Goal: Transaction & Acquisition: Book appointment/travel/reservation

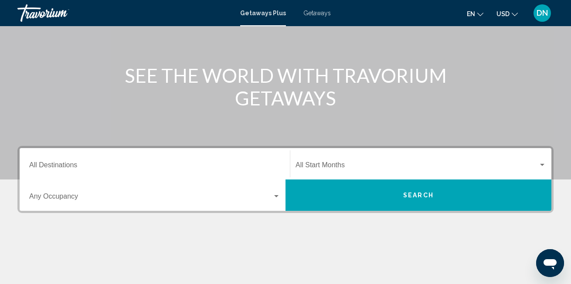
scroll to position [87, 0]
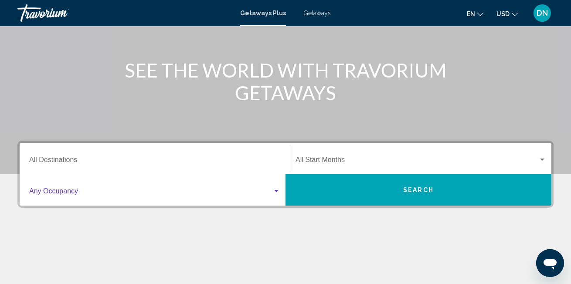
click at [274, 190] on div "Search widget" at bounding box center [276, 191] width 8 height 7
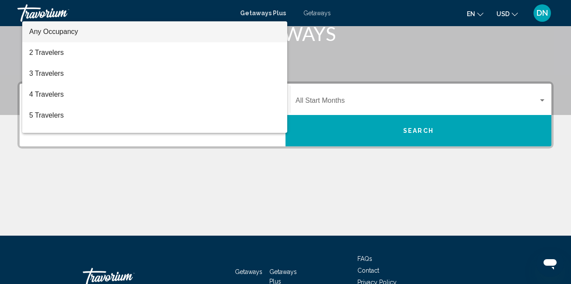
scroll to position [112, 0]
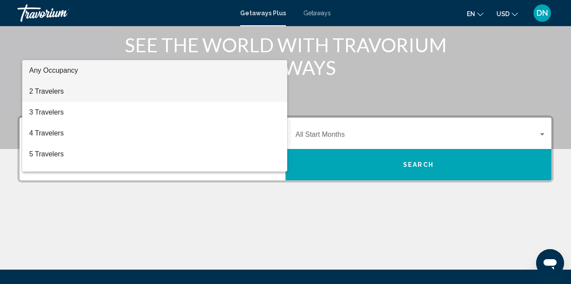
click at [108, 88] on span "2 Travelers" at bounding box center [154, 91] width 251 height 21
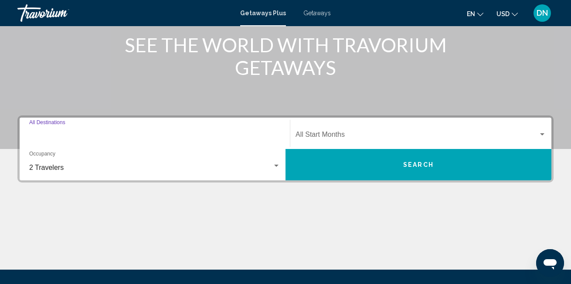
click at [68, 134] on input "Destination All Destinations" at bounding box center [154, 136] width 251 height 8
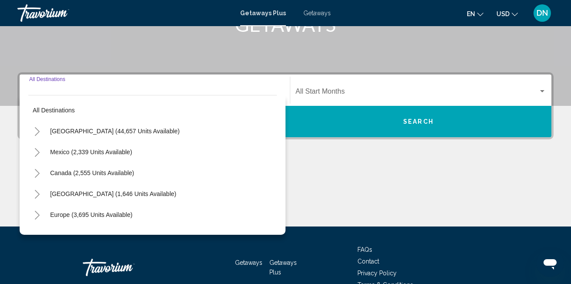
scroll to position [200, 0]
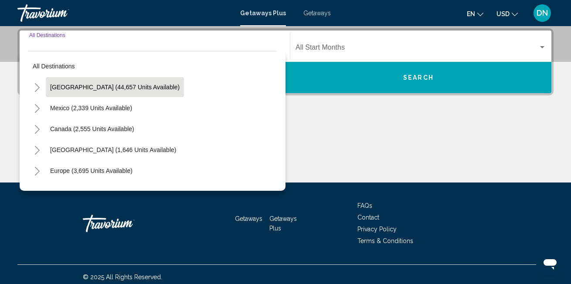
click at [100, 88] on span "[GEOGRAPHIC_DATA] (44,657 units available)" at bounding box center [114, 87] width 129 height 7
type input "**********"
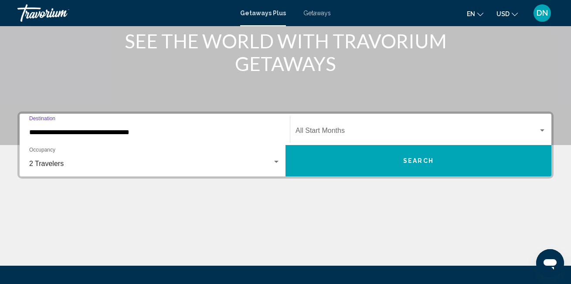
scroll to position [112, 0]
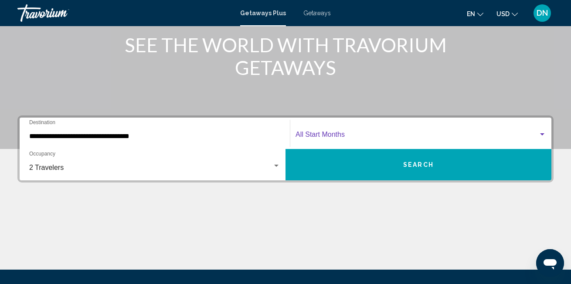
click at [539, 133] on div "Search widget" at bounding box center [542, 134] width 8 height 7
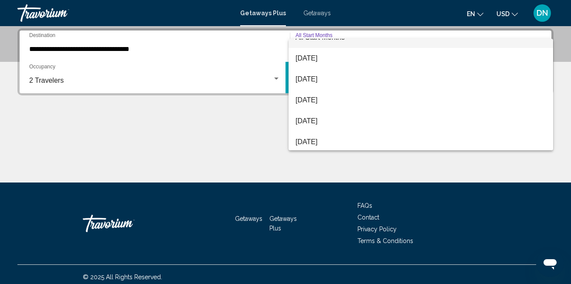
scroll to position [17, 0]
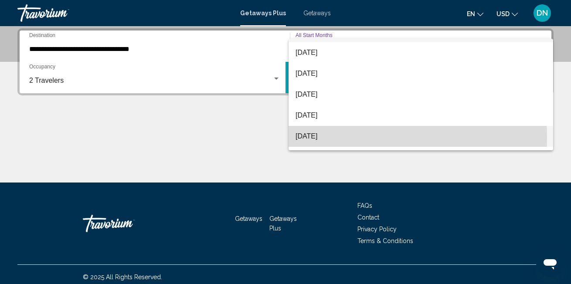
click at [347, 138] on span "[DATE]" at bounding box center [420, 136] width 251 height 21
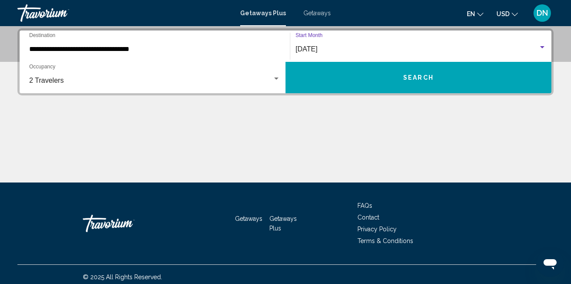
click at [416, 78] on span "Search" at bounding box center [418, 77] width 30 height 7
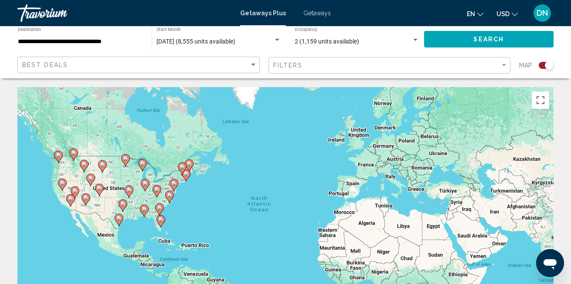
click at [160, 211] on icon "Main content" at bounding box center [160, 209] width 8 height 11
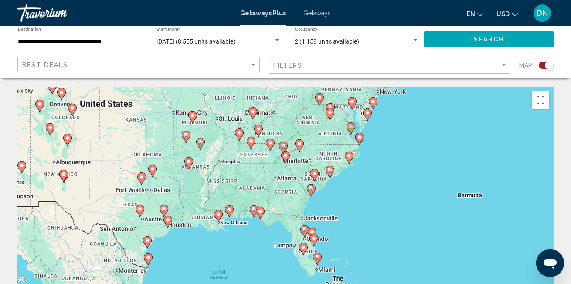
drag, startPoint x: 383, startPoint y: 211, endPoint x: 381, endPoint y: 177, distance: 33.6
click at [381, 177] on div "To navigate, press the arrow keys. To activate drag with keyboard, press Alt + …" at bounding box center [285, 217] width 536 height 261
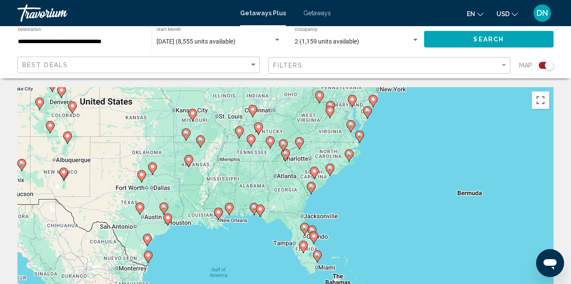
click at [305, 228] on image "Main content" at bounding box center [304, 227] width 5 height 5
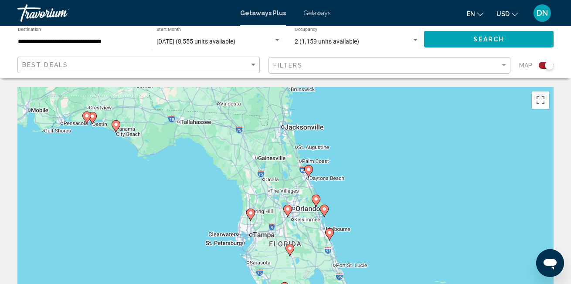
click at [307, 168] on image "Main content" at bounding box center [308, 169] width 5 height 5
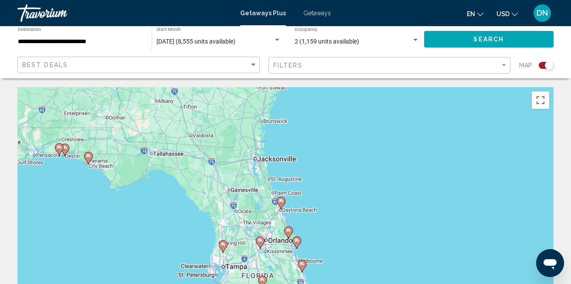
click at [281, 202] on image "Main content" at bounding box center [280, 201] width 5 height 5
type input "**********"
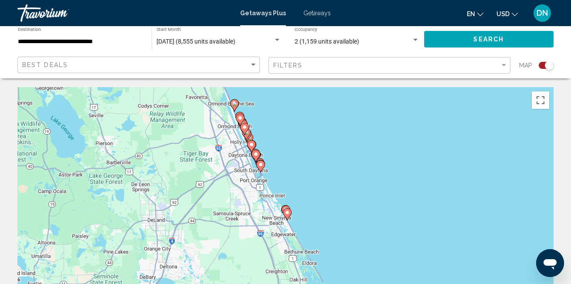
click at [234, 102] on image "Main content" at bounding box center [234, 103] width 5 height 5
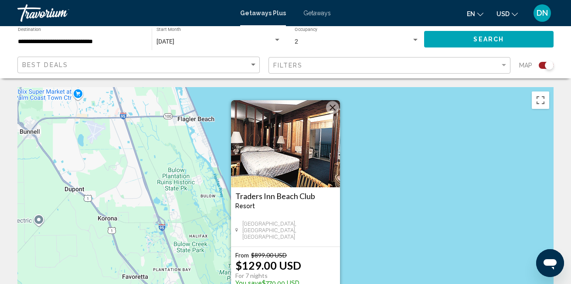
click at [329, 104] on button "Close" at bounding box center [332, 107] width 13 height 13
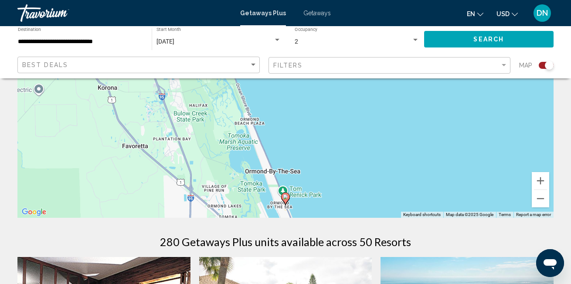
scroll to position [218, 0]
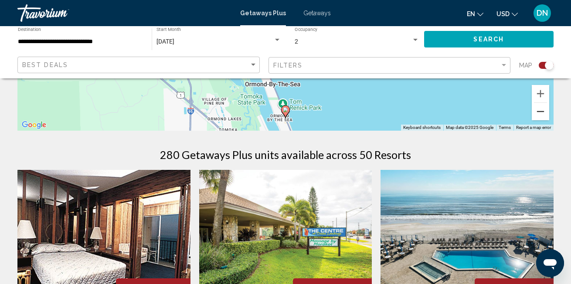
click at [542, 114] on button "Zoom out" at bounding box center [540, 111] width 17 height 17
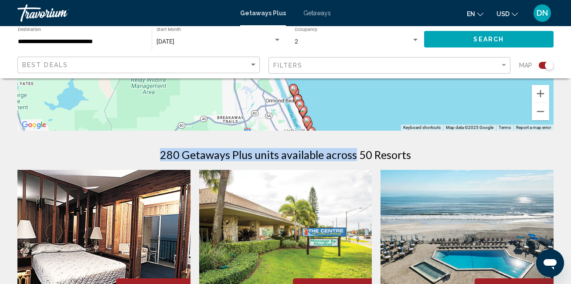
drag, startPoint x: 359, startPoint y: 119, endPoint x: 361, endPoint y: 107, distance: 12.3
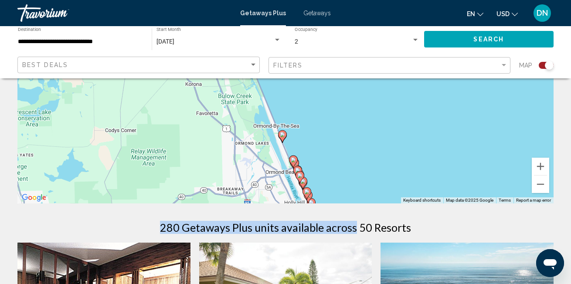
scroll to position [87, 0]
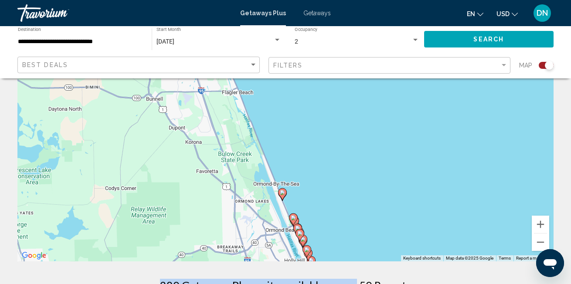
click at [293, 219] on image "Main content" at bounding box center [293, 217] width 5 height 5
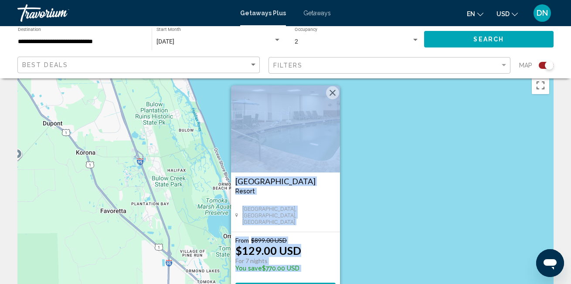
scroll to position [0, 0]
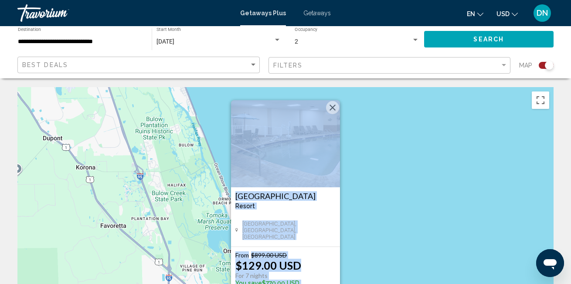
click at [333, 106] on button "Close" at bounding box center [332, 107] width 13 height 13
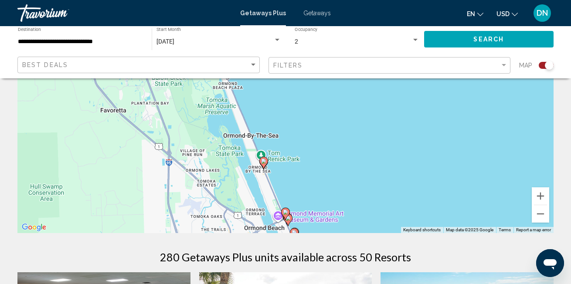
scroll to position [131, 0]
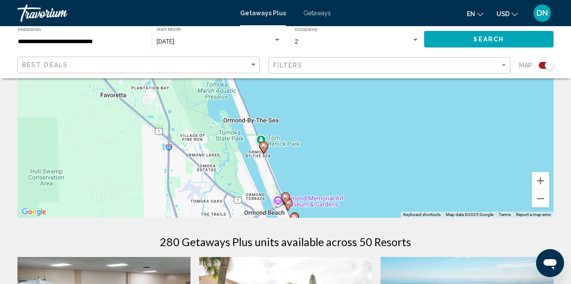
click at [290, 205] on image "Main content" at bounding box center [287, 202] width 5 height 5
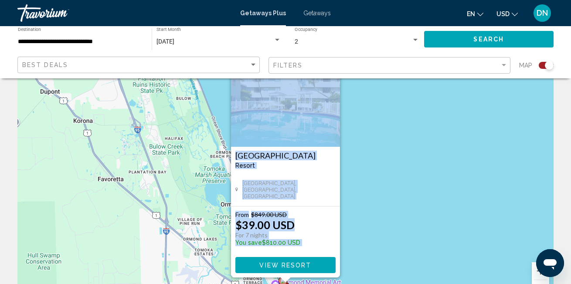
scroll to position [87, 0]
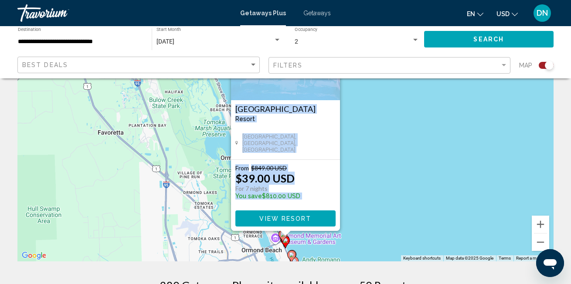
click at [428, 176] on div "To activate drag with keyboard, press Alt + Enter. Once in keyboard drag state,…" at bounding box center [285, 130] width 536 height 261
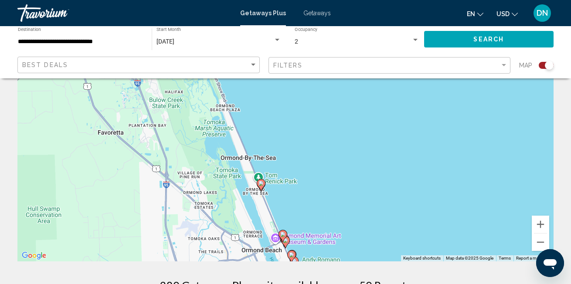
click at [285, 241] on gmp-advanced-marker "Main content" at bounding box center [282, 236] width 9 height 13
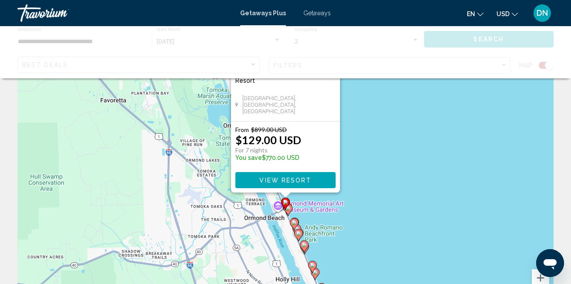
scroll to position [0, 0]
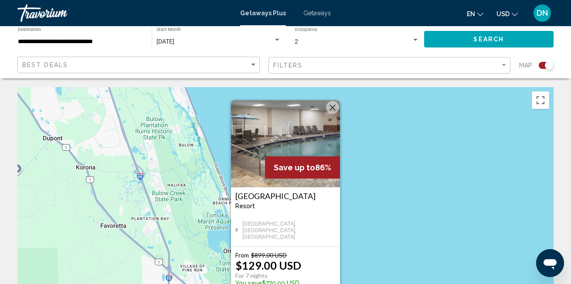
click at [331, 110] on button "Close" at bounding box center [332, 107] width 13 height 13
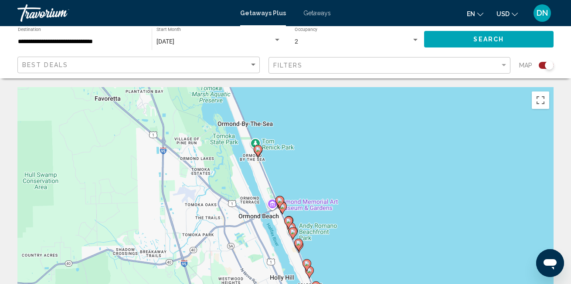
drag, startPoint x: 316, startPoint y: 231, endPoint x: 310, endPoint y: 104, distance: 127.3
click at [310, 104] on div "To activate drag with keyboard, press Alt + Enter. Once in keyboard drag state,…" at bounding box center [285, 217] width 536 height 261
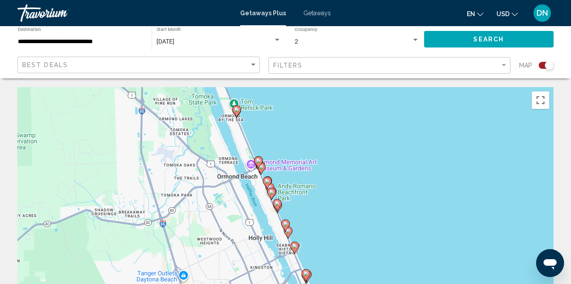
drag, startPoint x: 399, startPoint y: 216, endPoint x: 377, endPoint y: 178, distance: 43.5
click at [377, 178] on div "To activate drag with keyboard, press Alt + Enter. Once in keyboard drag state,…" at bounding box center [285, 217] width 536 height 261
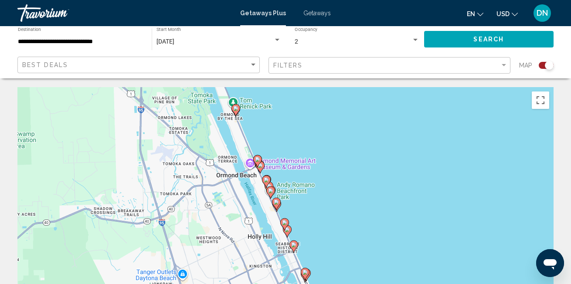
click at [276, 200] on image "Main content" at bounding box center [276, 202] width 5 height 5
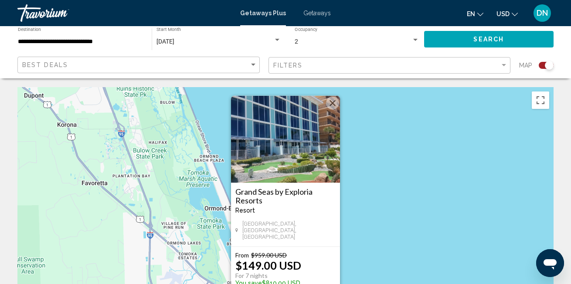
click at [334, 107] on button "Close" at bounding box center [332, 103] width 13 height 13
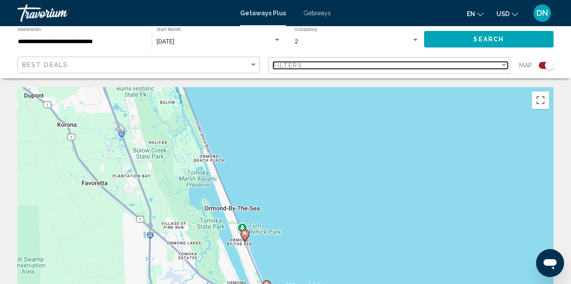
click at [502, 65] on div "Filter" at bounding box center [503, 65] width 4 height 2
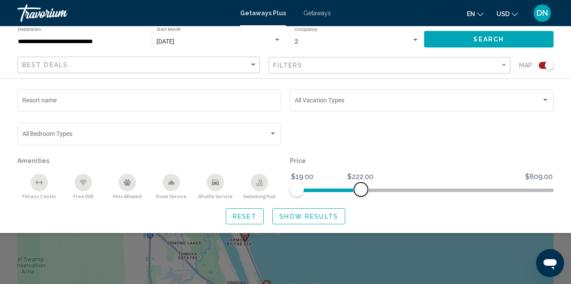
drag, startPoint x: 545, startPoint y: 192, endPoint x: 361, endPoint y: 192, distance: 184.7
click at [361, 192] on span "Search widget" at bounding box center [361, 190] width 14 height 14
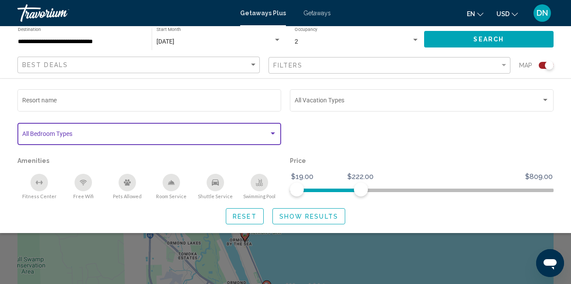
click at [273, 132] on div "Search widget" at bounding box center [273, 133] width 8 height 7
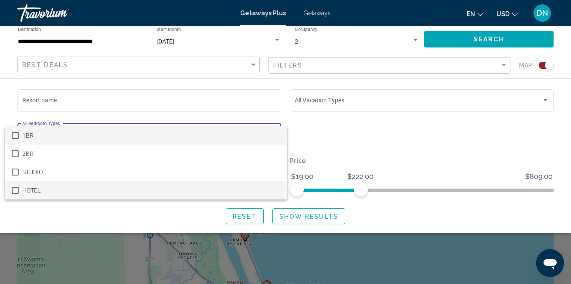
click at [15, 189] on mat-pseudo-checkbox at bounding box center [15, 190] width 7 height 7
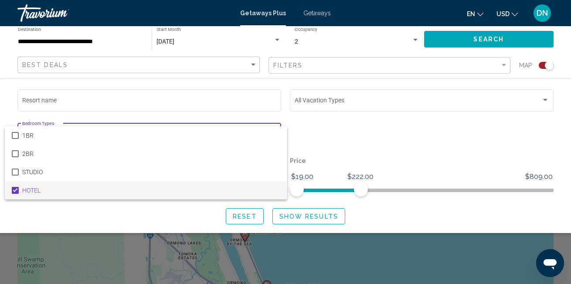
click at [384, 135] on div at bounding box center [285, 142] width 571 height 284
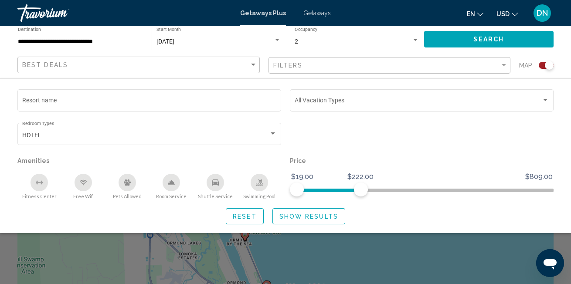
click at [253, 183] on div "Swimming Pool" at bounding box center [259, 182] width 17 height 17
click at [300, 220] on span "Show Results" at bounding box center [308, 216] width 59 height 7
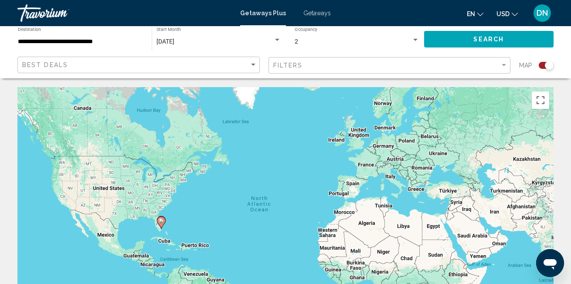
click at [164, 223] on icon "Main content" at bounding box center [161, 222] width 8 height 11
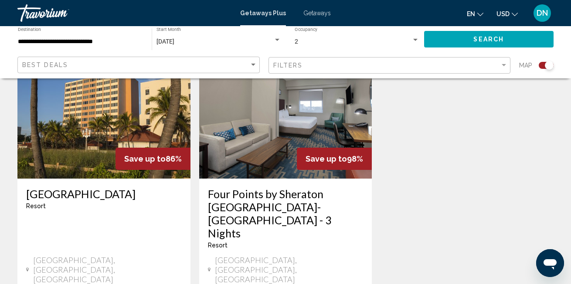
scroll to position [305, 0]
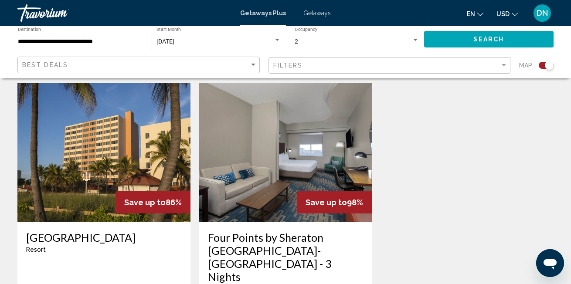
click at [293, 136] on img "Main content" at bounding box center [285, 152] width 173 height 139
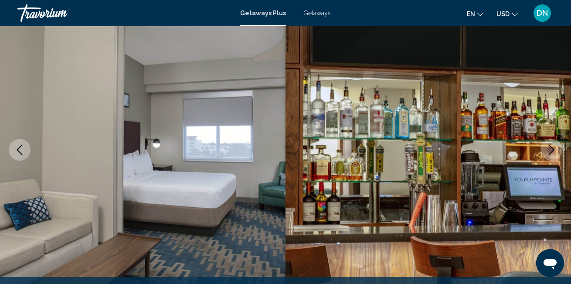
scroll to position [47, 0]
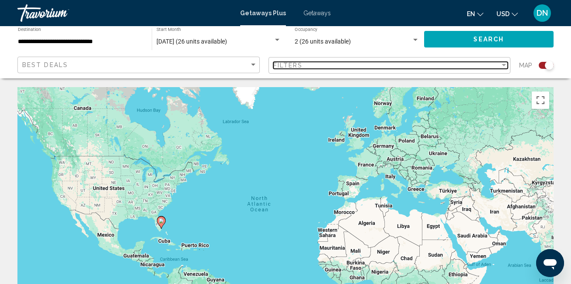
click at [501, 64] on div "Filter" at bounding box center [503, 65] width 4 height 2
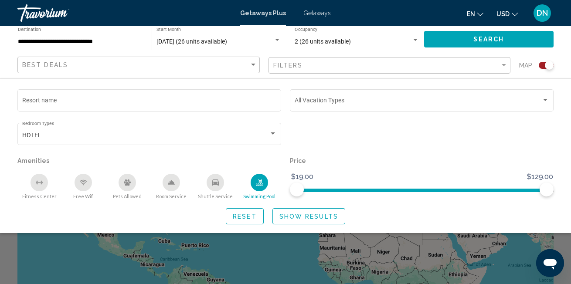
click at [265, 183] on div "Swimming Pool" at bounding box center [259, 182] width 17 height 17
drag, startPoint x: 547, startPoint y: 190, endPoint x: 555, endPoint y: 190, distance: 8.7
click at [555, 190] on div "Price $19.00 $129.00 $19.00 $129.00" at bounding box center [421, 177] width 272 height 45
click at [305, 215] on span "Show Results" at bounding box center [308, 216] width 59 height 7
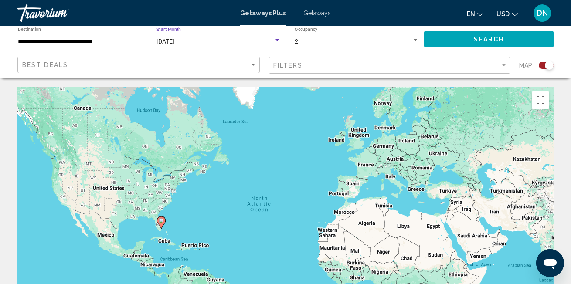
click at [277, 40] on div "Search widget" at bounding box center [277, 40] width 4 height 2
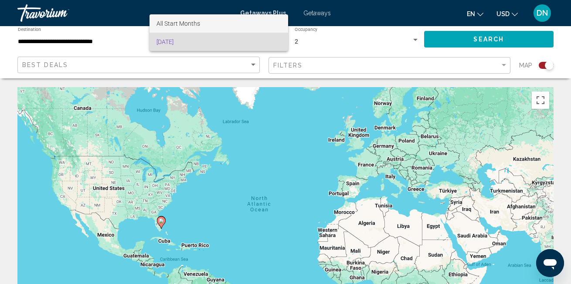
click at [219, 20] on span "All Start Months" at bounding box center [218, 23] width 125 height 18
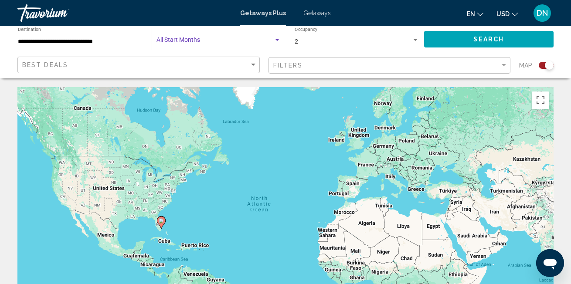
click at [500, 35] on span "Search" at bounding box center [488, 38] width 30 height 7
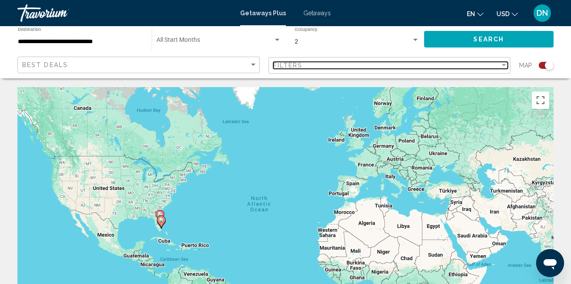
click at [505, 66] on div "Filter" at bounding box center [503, 65] width 4 height 2
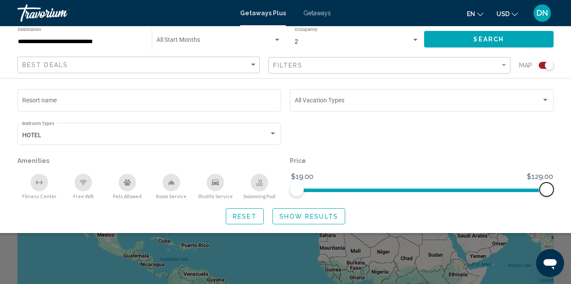
click at [545, 190] on span "Search widget" at bounding box center [546, 190] width 14 height 14
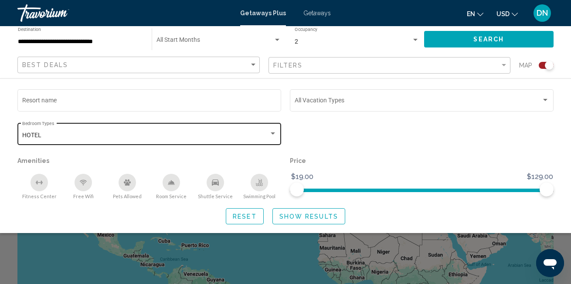
click at [273, 136] on div "Search widget" at bounding box center [273, 133] width 8 height 7
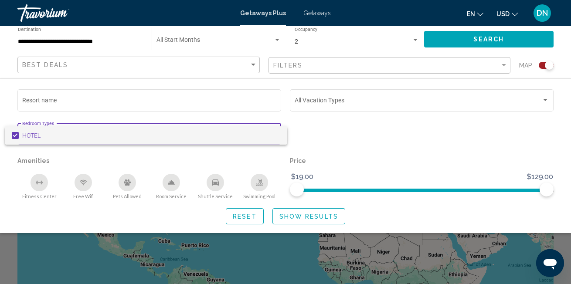
click at [13, 133] on mat-pseudo-checkbox at bounding box center [15, 135] width 7 height 7
click at [295, 218] on div at bounding box center [285, 142] width 571 height 284
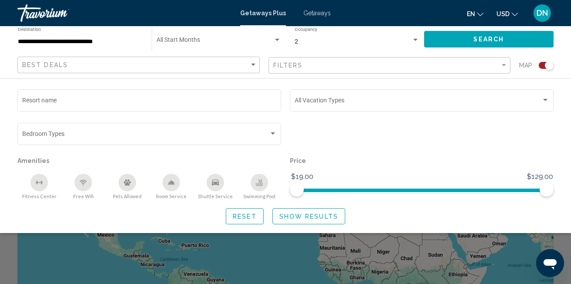
click at [307, 219] on span "Show Results" at bounding box center [308, 216] width 59 height 7
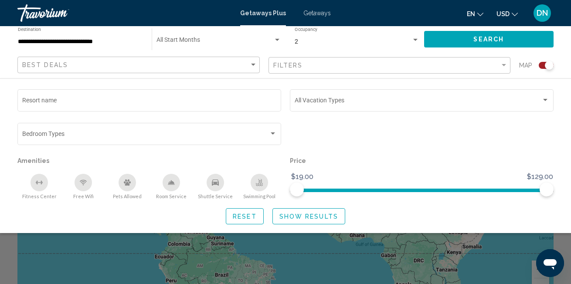
scroll to position [87, 0]
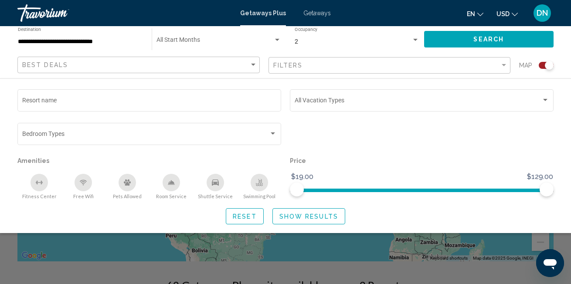
click at [230, 248] on div "Search widget" at bounding box center [285, 207] width 571 height 153
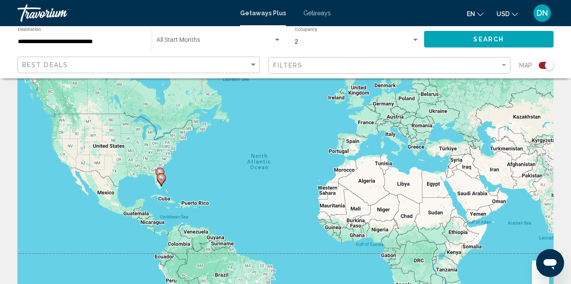
scroll to position [0, 0]
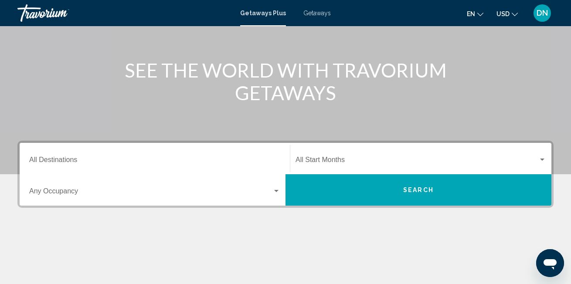
click at [145, 160] on input "Destination All Destinations" at bounding box center [154, 162] width 251 height 8
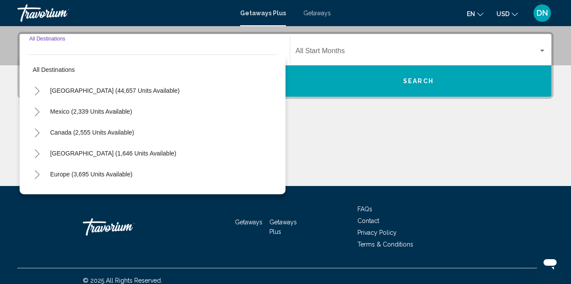
scroll to position [200, 0]
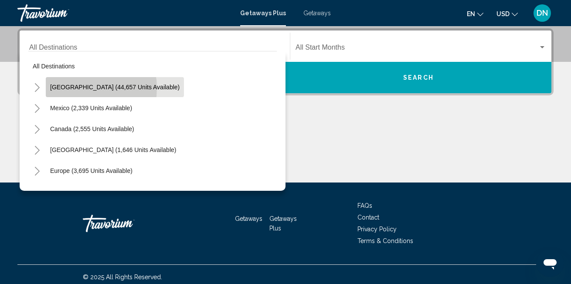
click at [77, 88] on span "[GEOGRAPHIC_DATA] (44,657 units available)" at bounding box center [114, 87] width 129 height 7
type input "**********"
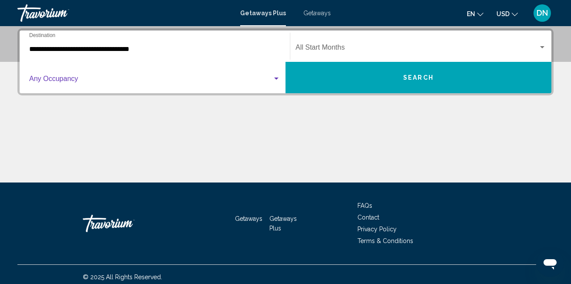
click at [278, 81] on div "Search widget" at bounding box center [276, 78] width 8 height 7
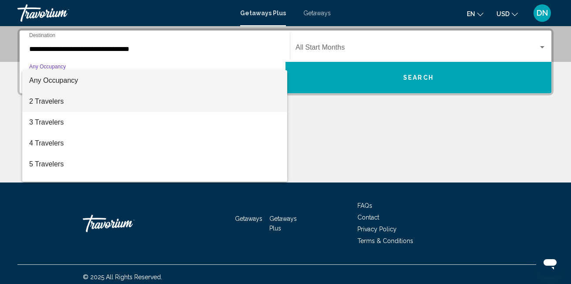
click at [242, 105] on span "2 Travelers" at bounding box center [154, 101] width 251 height 21
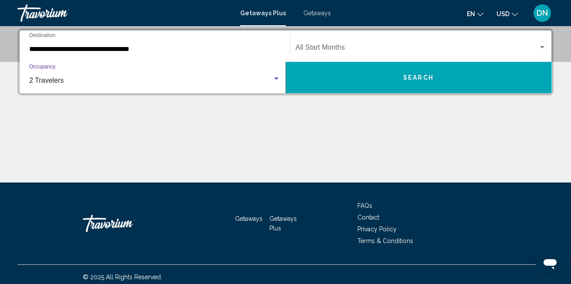
click at [540, 45] on div "Search widget" at bounding box center [542, 47] width 8 height 7
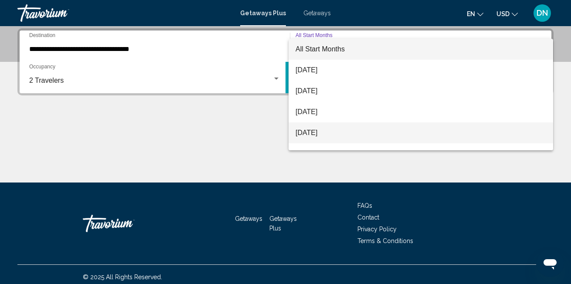
scroll to position [44, 0]
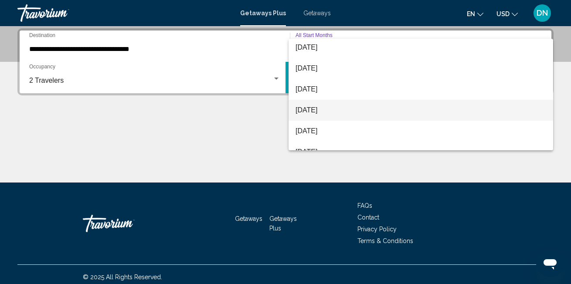
click at [327, 115] on span "[DATE]" at bounding box center [420, 110] width 251 height 21
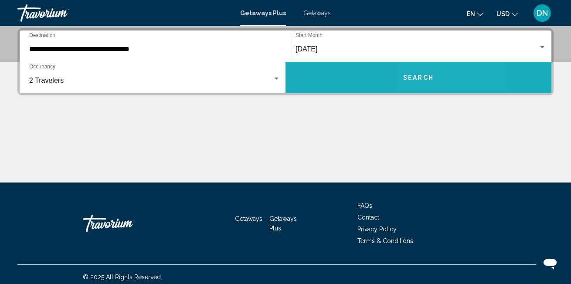
click at [442, 75] on button "Search" at bounding box center [418, 77] width 266 height 31
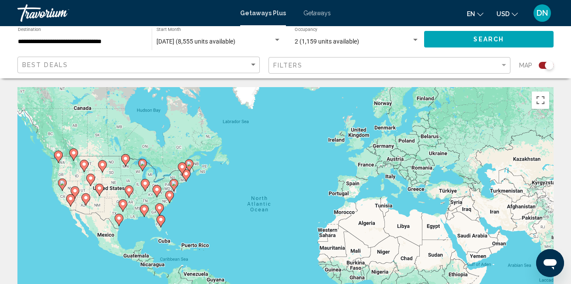
click at [161, 217] on image "Main content" at bounding box center [160, 219] width 5 height 5
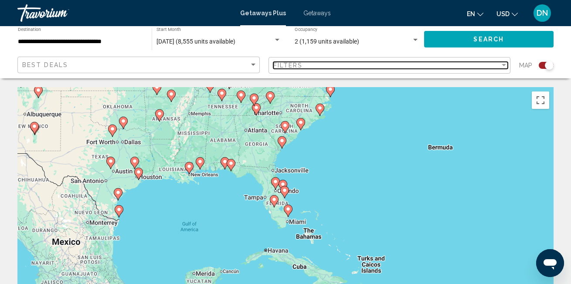
click at [501, 66] on div "Filter" at bounding box center [503, 65] width 4 height 2
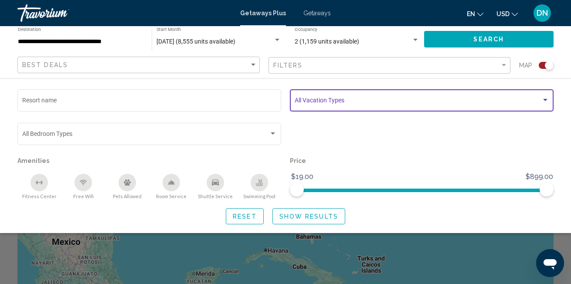
click at [545, 100] on div "Search widget" at bounding box center [545, 100] width 4 height 2
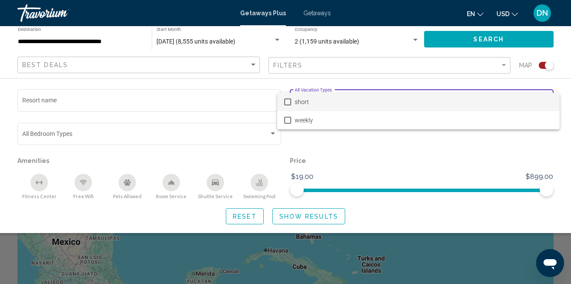
click at [256, 181] on div at bounding box center [285, 142] width 571 height 284
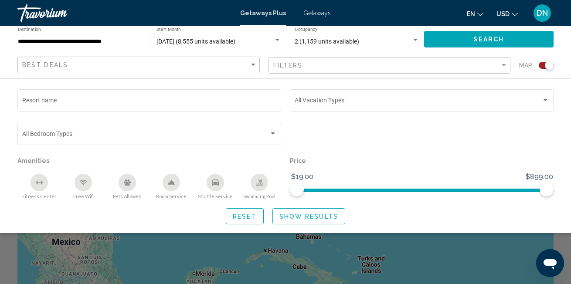
click at [255, 183] on div "Swimming Pool" at bounding box center [259, 182] width 17 height 17
click at [292, 222] on button "Show Results" at bounding box center [308, 216] width 73 height 16
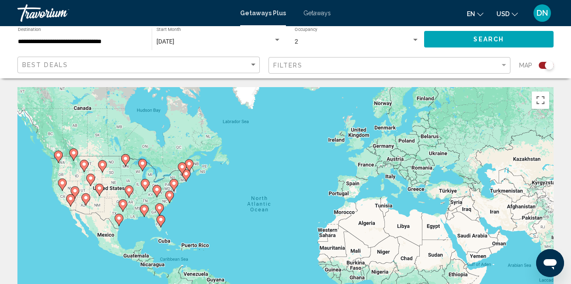
click at [181, 217] on div "To navigate, press the arrow keys. To activate drag with keyboard, press Alt + …" at bounding box center [285, 217] width 536 height 261
click at [162, 217] on icon "Main content" at bounding box center [161, 221] width 8 height 11
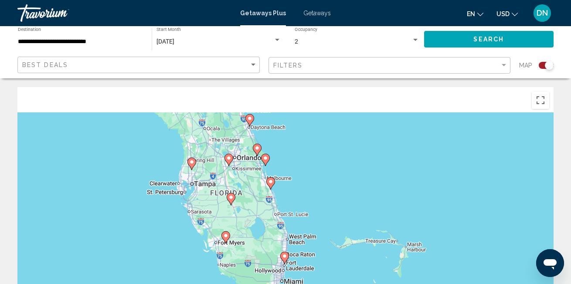
drag, startPoint x: 335, startPoint y: 193, endPoint x: 322, endPoint y: 227, distance: 36.5
click at [324, 227] on div "To navigate, press the arrow keys. To activate drag with keyboard, press Alt + …" at bounding box center [285, 217] width 536 height 261
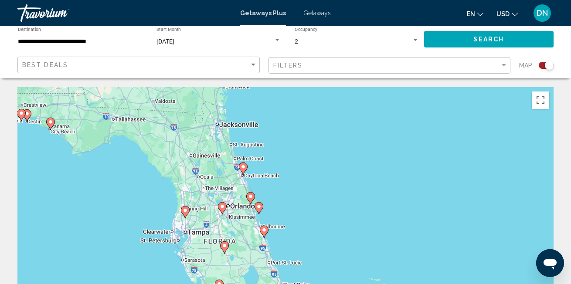
drag, startPoint x: 301, startPoint y: 181, endPoint x: 301, endPoint y: 200, distance: 19.6
click at [301, 200] on div "To navigate, press the arrow keys. To activate drag with keyboard, press Alt + …" at bounding box center [285, 217] width 536 height 261
click at [252, 196] on image "Main content" at bounding box center [250, 196] width 5 height 5
type input "**********"
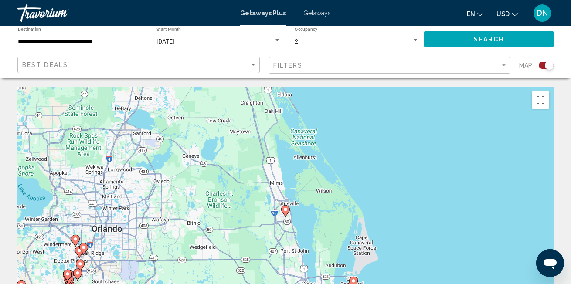
click at [287, 211] on image "Main content" at bounding box center [285, 209] width 5 height 5
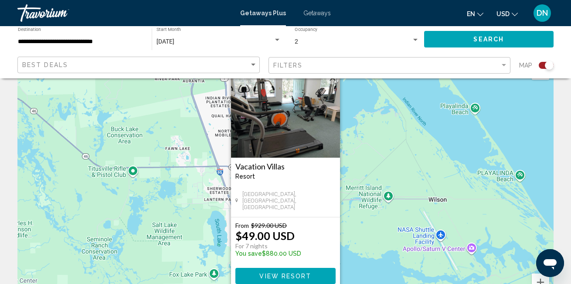
scroll to position [44, 0]
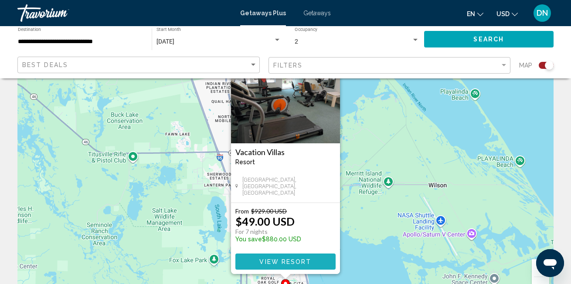
click at [302, 261] on span "View Resort" at bounding box center [285, 261] width 52 height 7
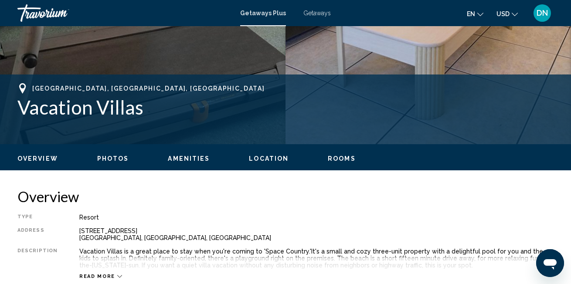
scroll to position [352, 0]
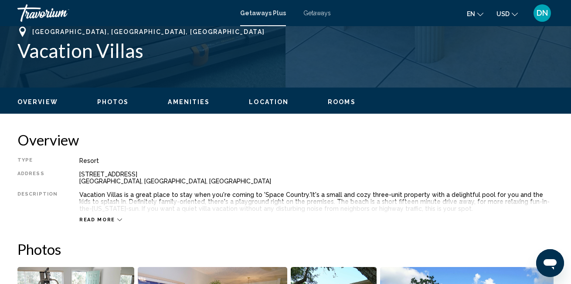
click at [111, 217] on div "Read more" at bounding box center [100, 220] width 43 height 6
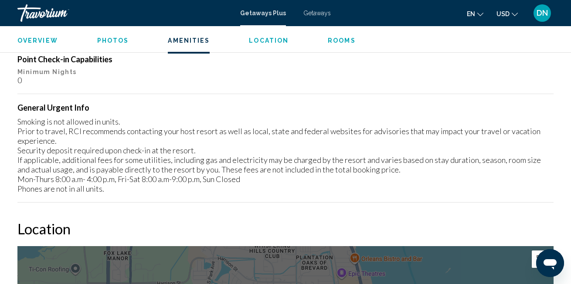
scroll to position [1085, 0]
